Goal: Book appointment/travel/reservation

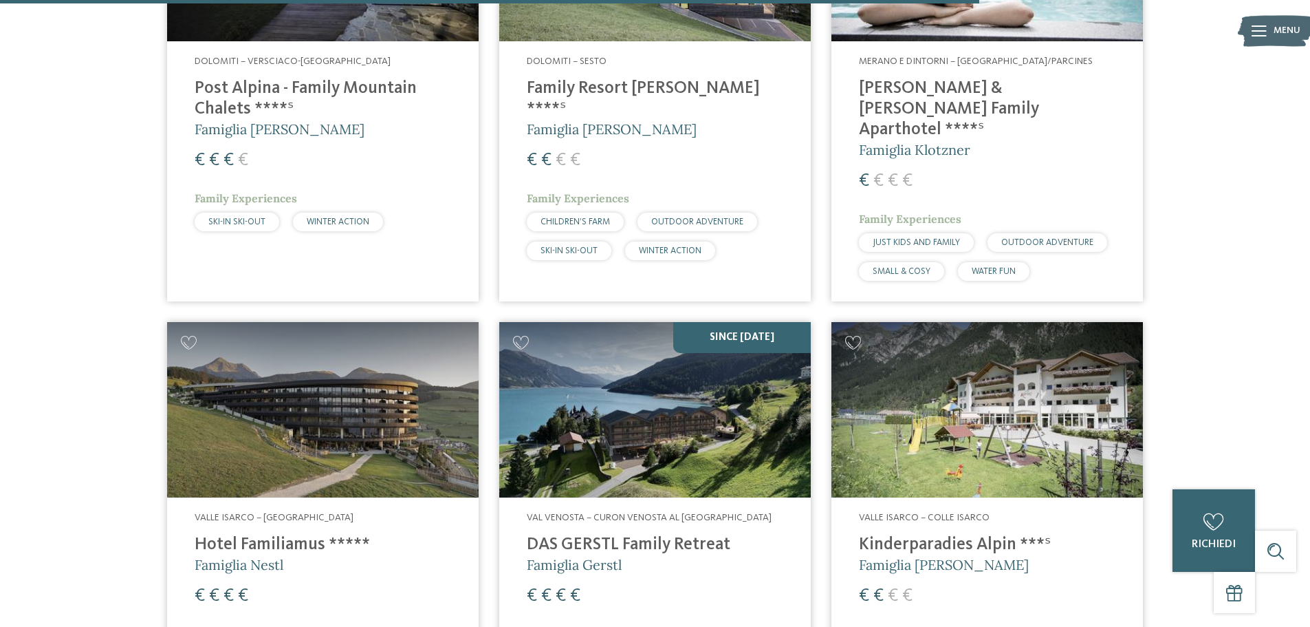
scroll to position [3462, 0]
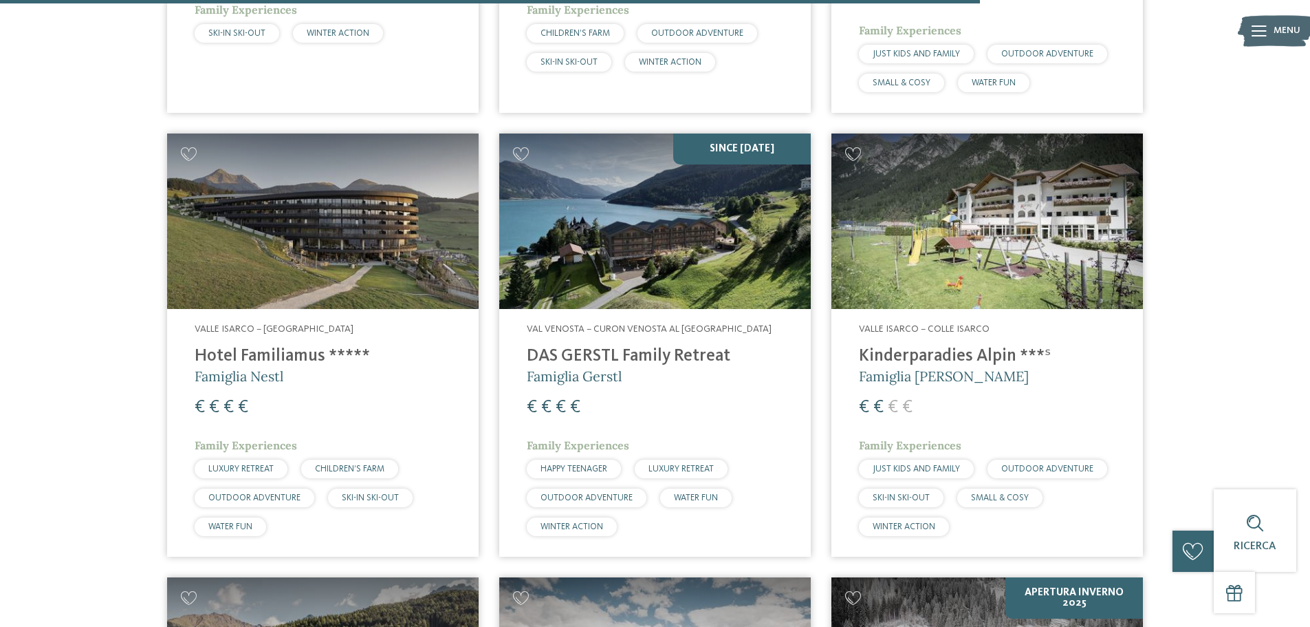
click at [998, 193] on img at bounding box center [988, 220] width 312 height 175
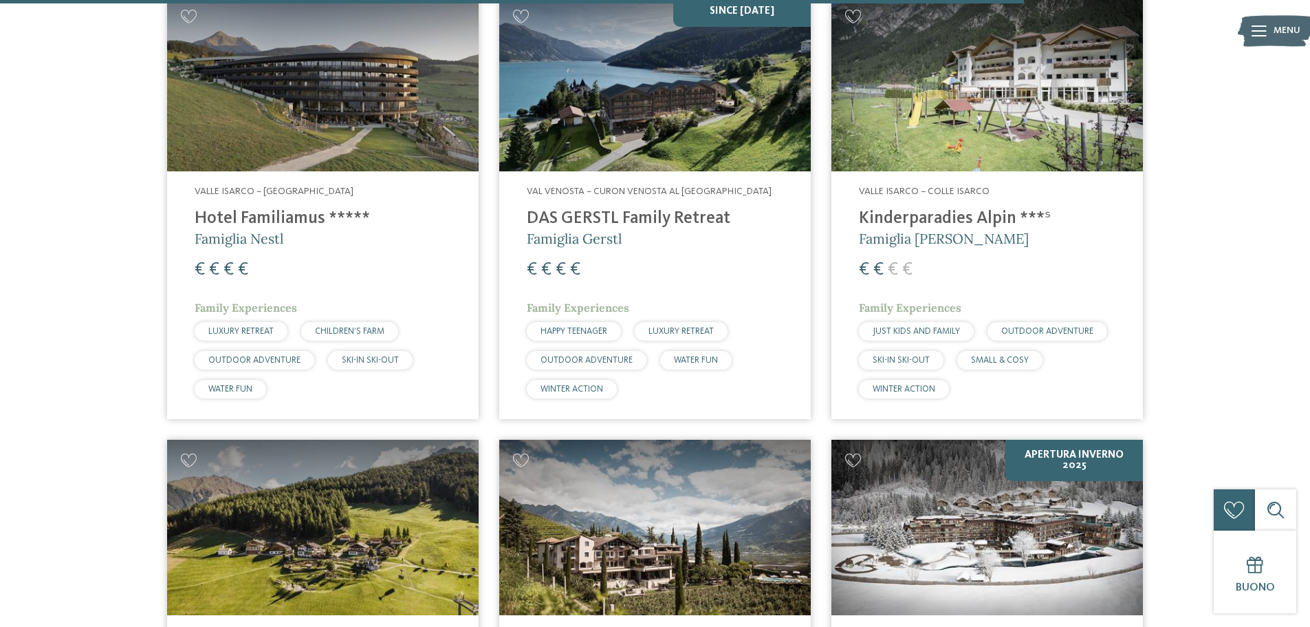
scroll to position [3669, 0]
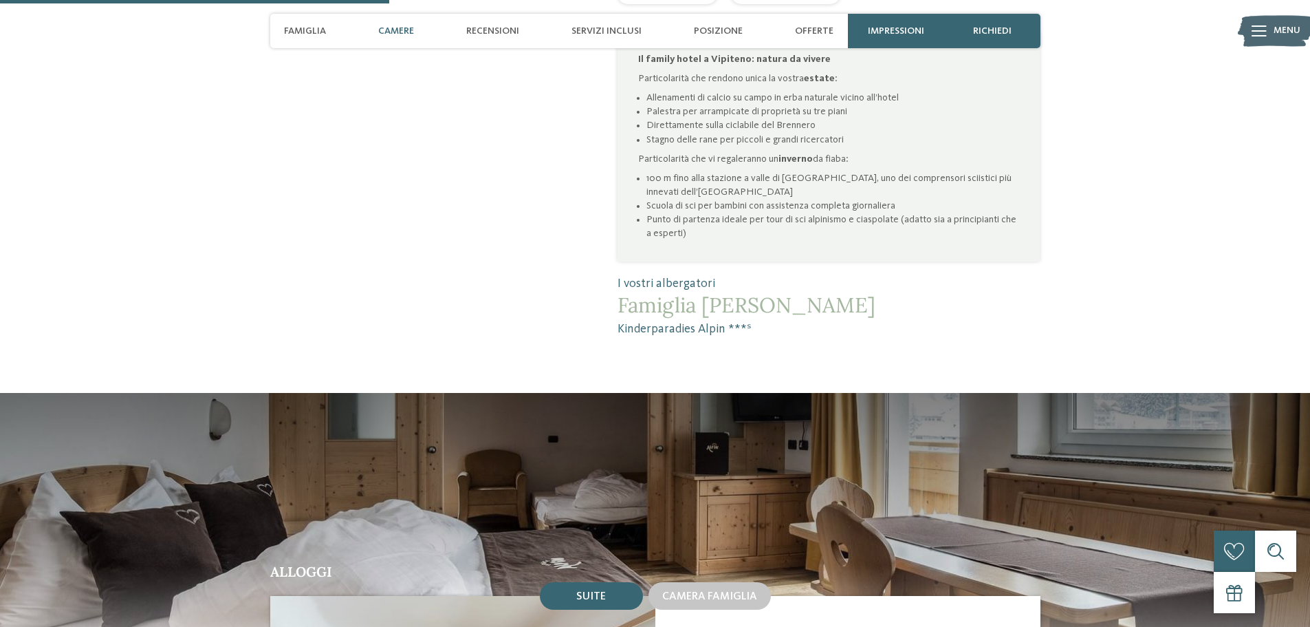
scroll to position [1238, 0]
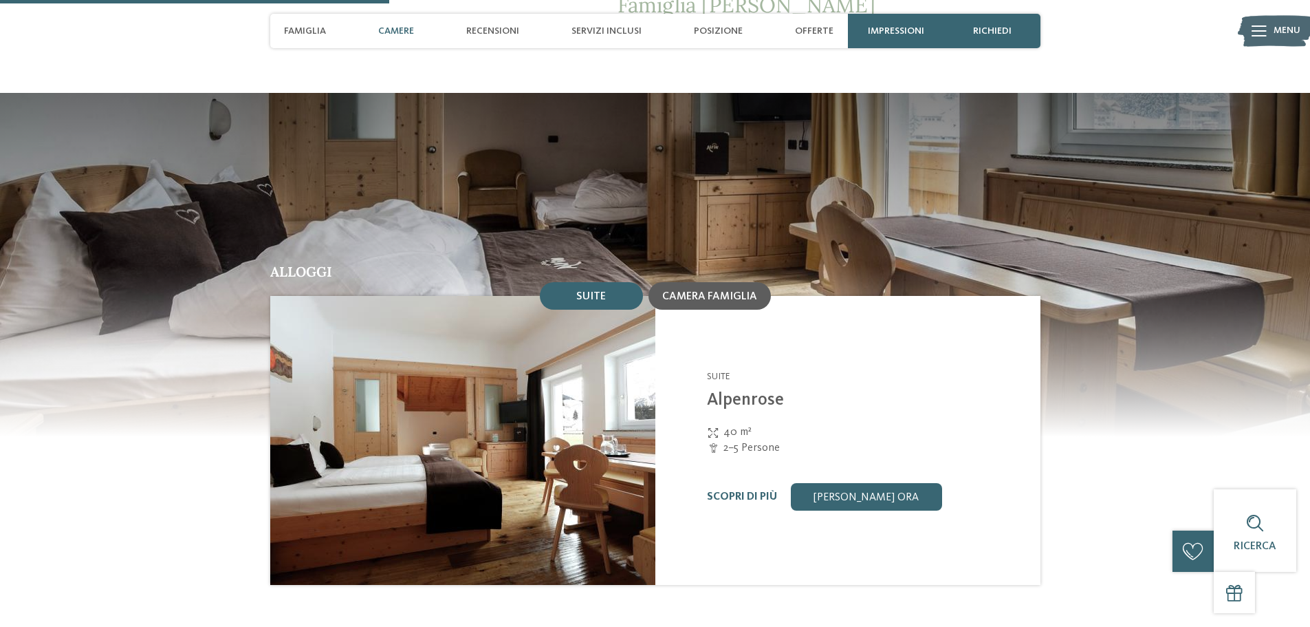
click at [702, 291] on span "Camera famiglia" at bounding box center [709, 296] width 95 height 11
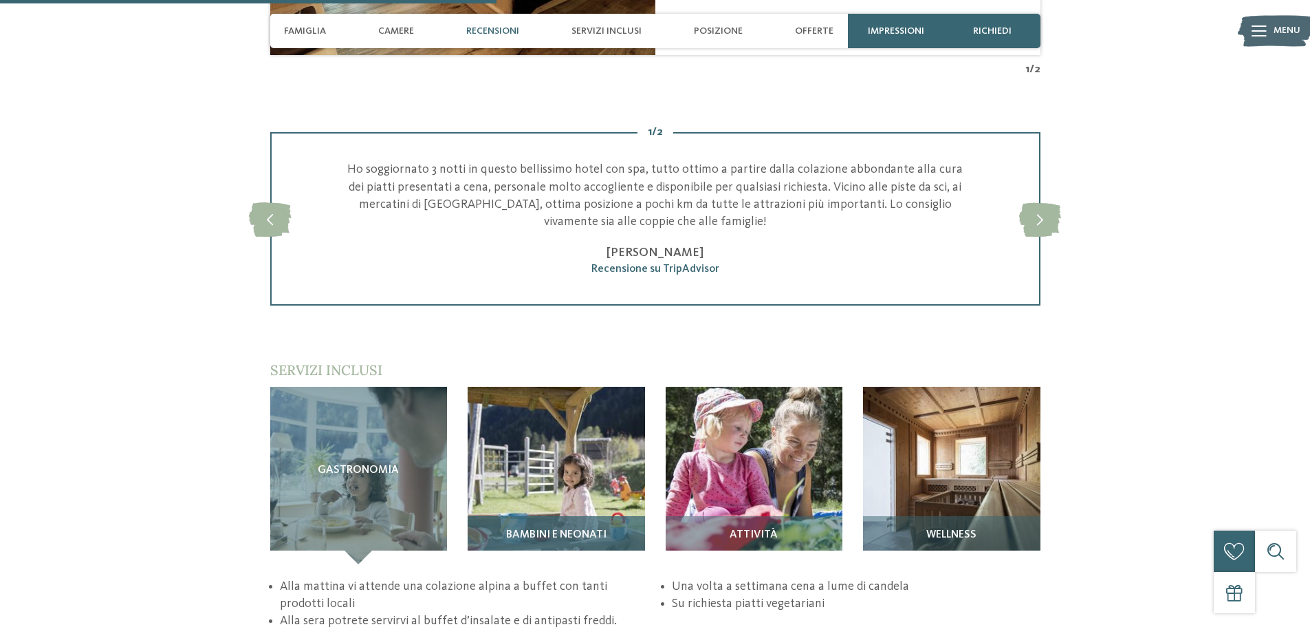
scroll to position [1926, 0]
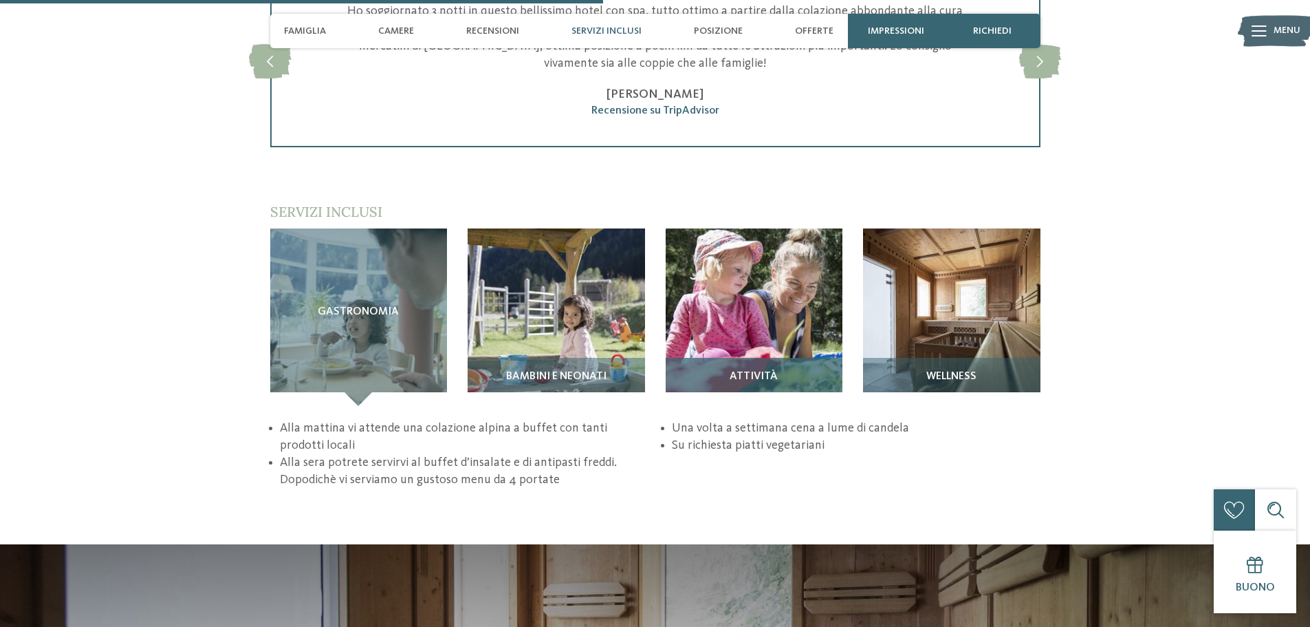
click at [785, 332] on img at bounding box center [754, 316] width 177 height 177
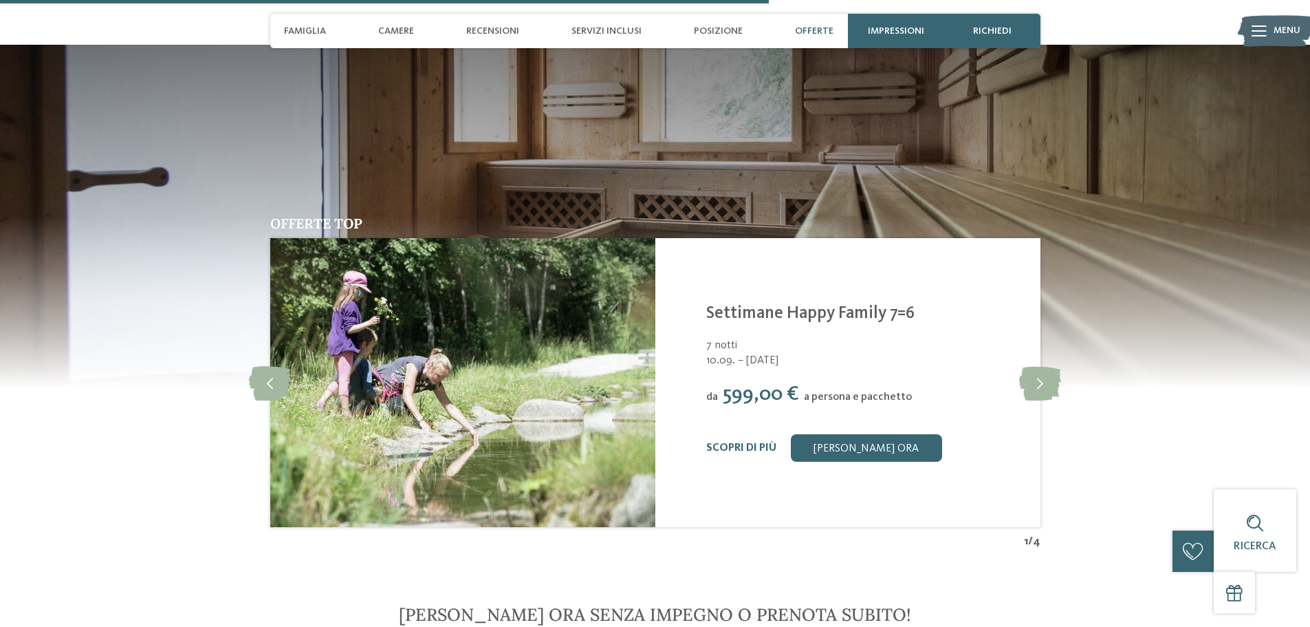
scroll to position [2476, 0]
